Goal: Entertainment & Leisure: Consume media (video, audio)

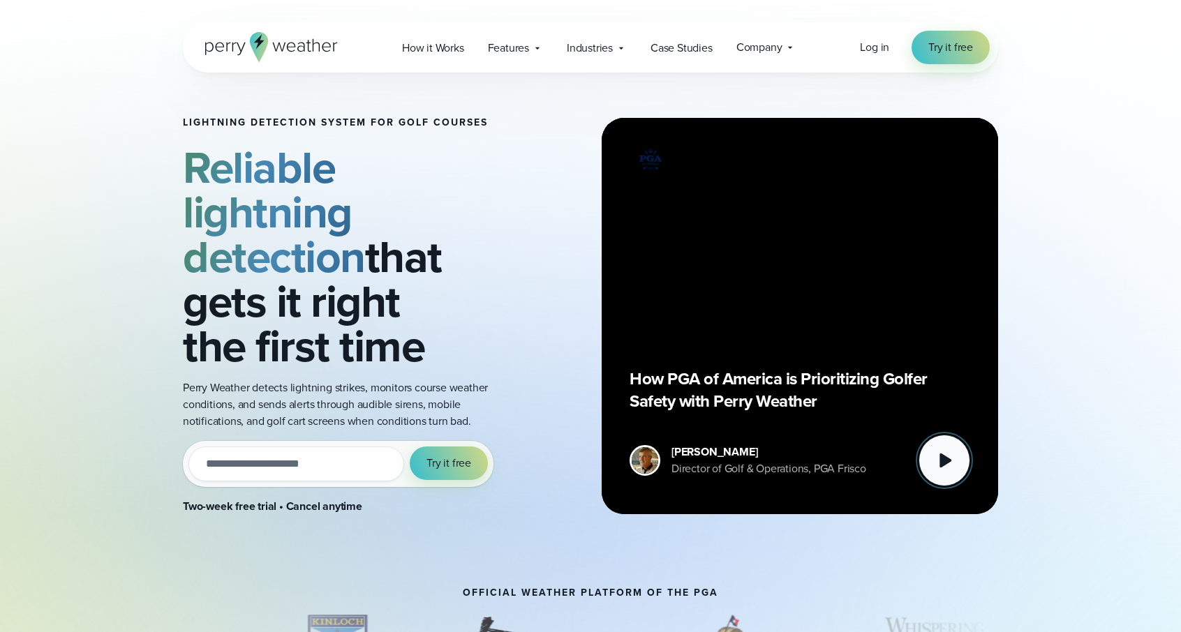
click at [941, 457] on icon at bounding box center [946, 461] width 12 height 15
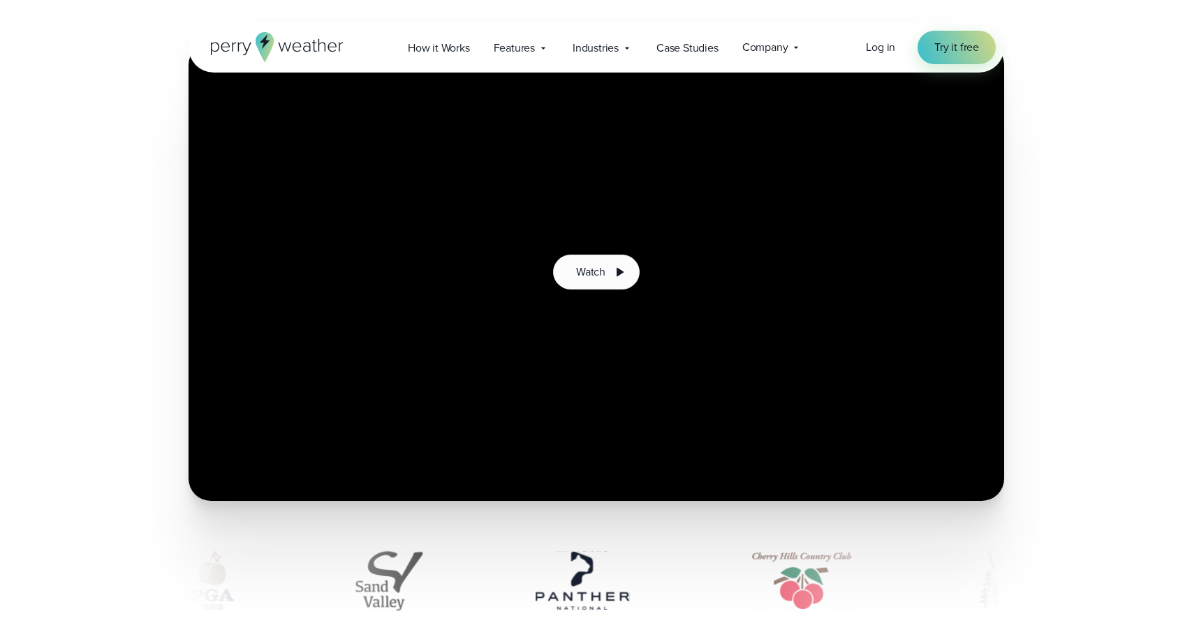
scroll to position [140, 0]
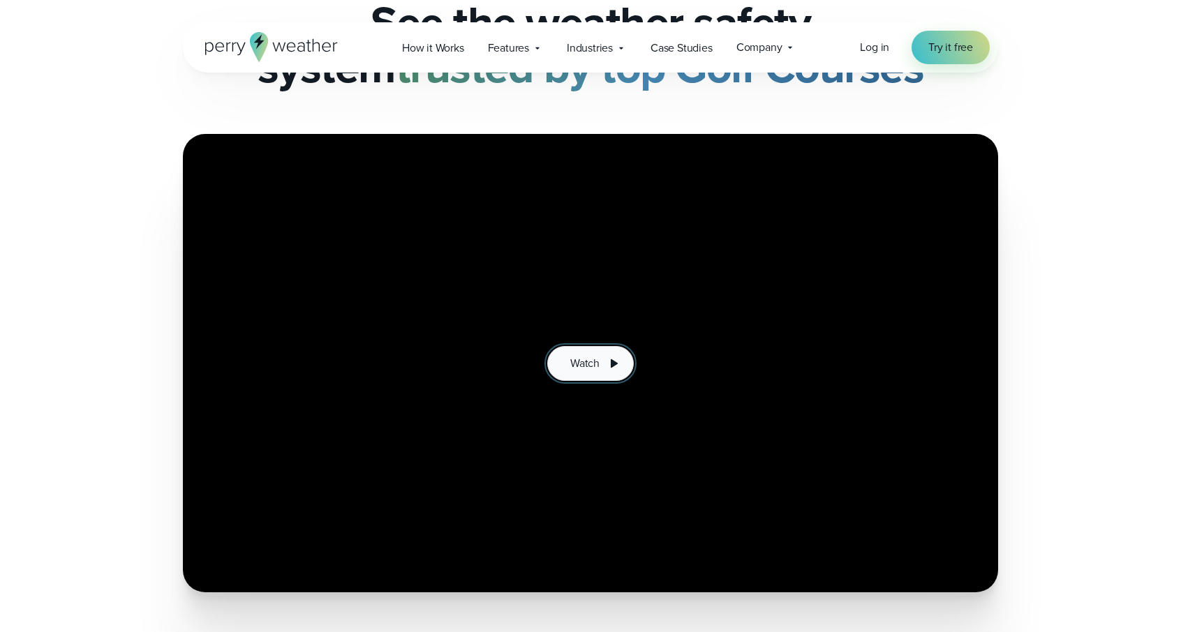
click at [590, 365] on span "Watch" at bounding box center [584, 363] width 29 height 17
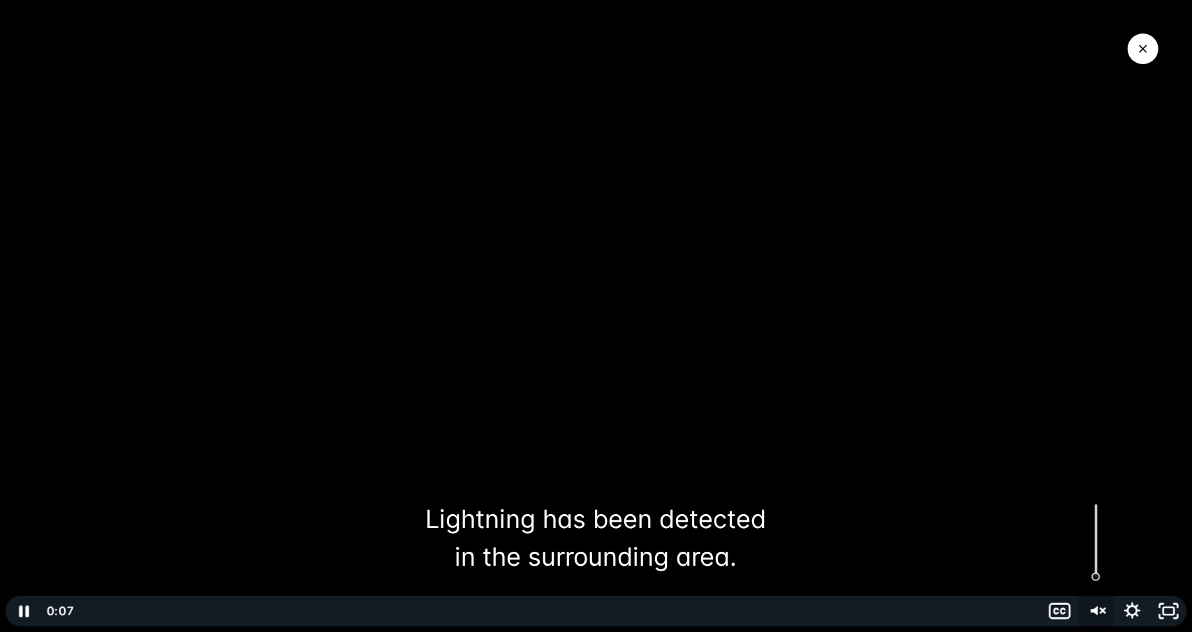
click at [1095, 609] on icon "Unmute" at bounding box center [1093, 611] width 7 height 9
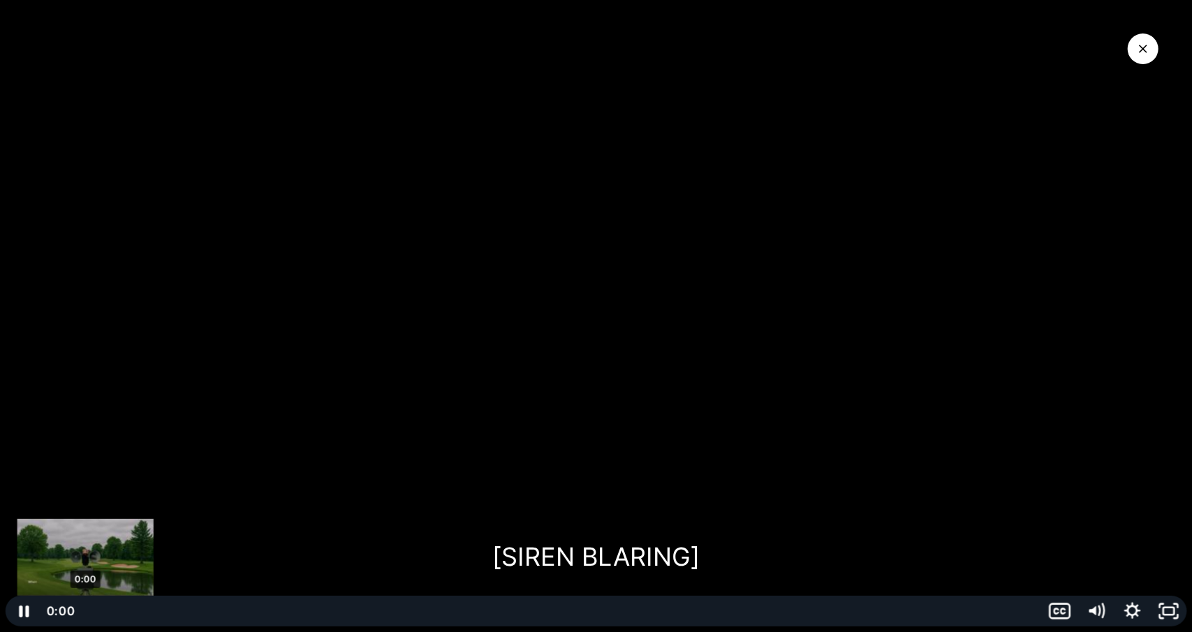
click at [85, 611] on div "0:00" at bounding box center [557, 611] width 947 height 31
